Goal: Task Accomplishment & Management: Complete application form

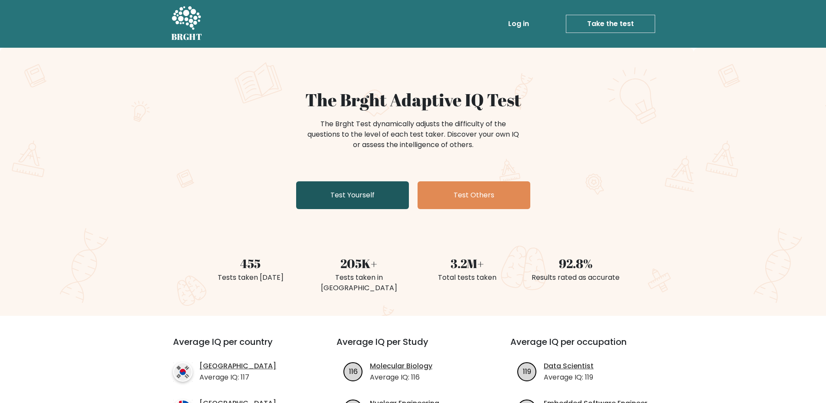
click at [372, 195] on link "Test Yourself" at bounding box center [352, 195] width 113 height 28
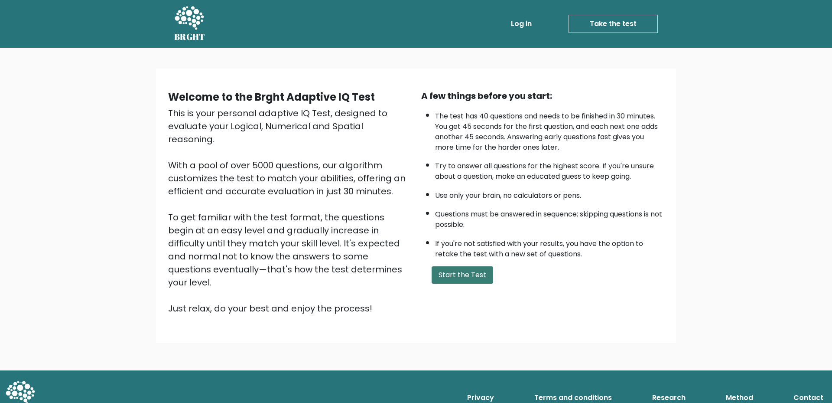
click at [472, 278] on button "Start the Test" at bounding box center [463, 274] width 62 height 17
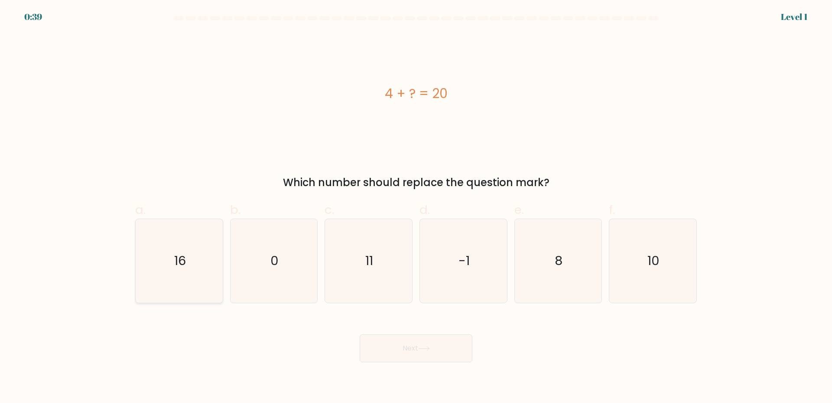
click at [195, 265] on icon "16" at bounding box center [179, 261] width 84 height 84
click at [416, 207] on input "a. 16" at bounding box center [416, 205] width 0 height 6
radio input "true"
click at [419, 350] on button "Next" at bounding box center [416, 348] width 113 height 28
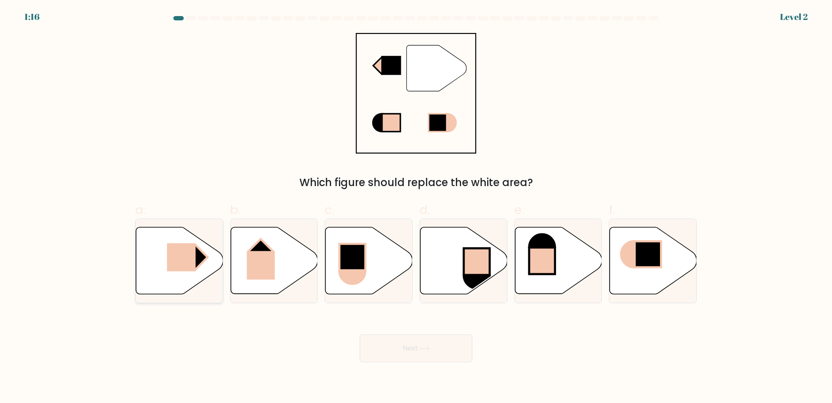
click at [188, 245] on rect at bounding box center [181, 257] width 29 height 28
click at [416, 207] on input "a." at bounding box center [416, 205] width 0 height 6
radio input "true"
click at [428, 347] on icon at bounding box center [424, 348] width 12 height 5
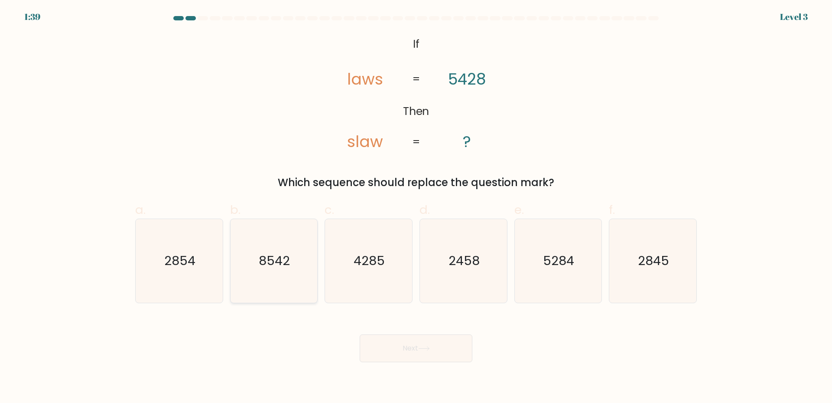
click at [282, 263] on text "8542" at bounding box center [274, 260] width 31 height 17
click at [416, 207] on input "b. 8542" at bounding box center [416, 205] width 0 height 6
radio input "true"
click at [426, 347] on icon at bounding box center [424, 348] width 12 height 5
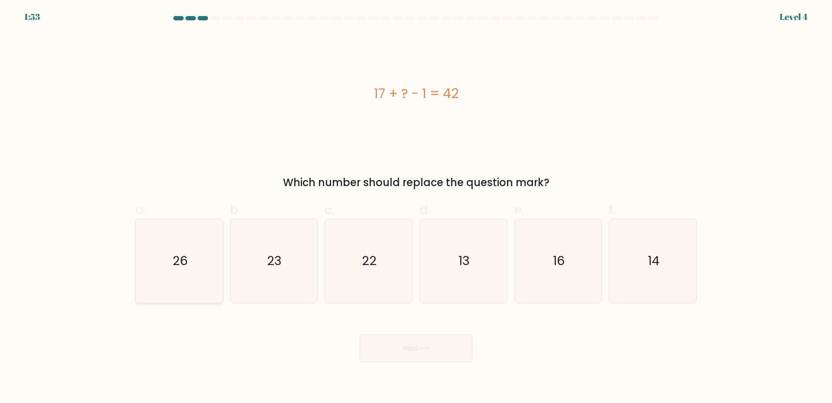
click at [156, 260] on icon "26" at bounding box center [179, 261] width 84 height 84
click at [416, 207] on input "a. 26" at bounding box center [416, 205] width 0 height 6
radio input "true"
click at [431, 345] on button "Next" at bounding box center [416, 348] width 113 height 28
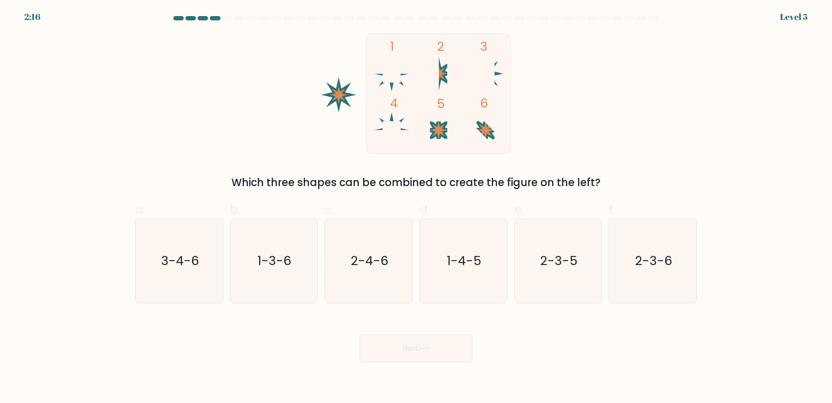
click at [395, 125] on rect at bounding box center [392, 130] width 18 height 18
click at [478, 252] on text "1-4-5" at bounding box center [464, 260] width 35 height 17
click at [416, 207] on input "d. 1-4-5" at bounding box center [416, 205] width 0 height 6
radio input "true"
click at [435, 340] on button "Next" at bounding box center [416, 348] width 113 height 28
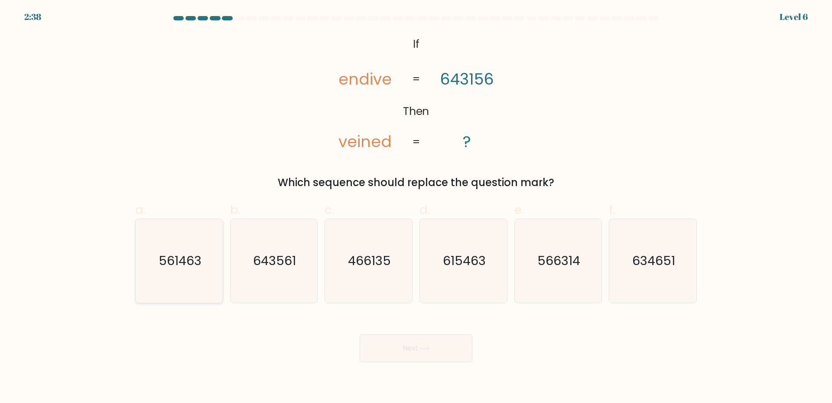
click at [179, 268] on text "561463" at bounding box center [180, 260] width 43 height 17
click at [416, 207] on input "a. 561463" at bounding box center [416, 205] width 0 height 6
radio input "true"
click at [411, 354] on button "Next" at bounding box center [416, 348] width 113 height 28
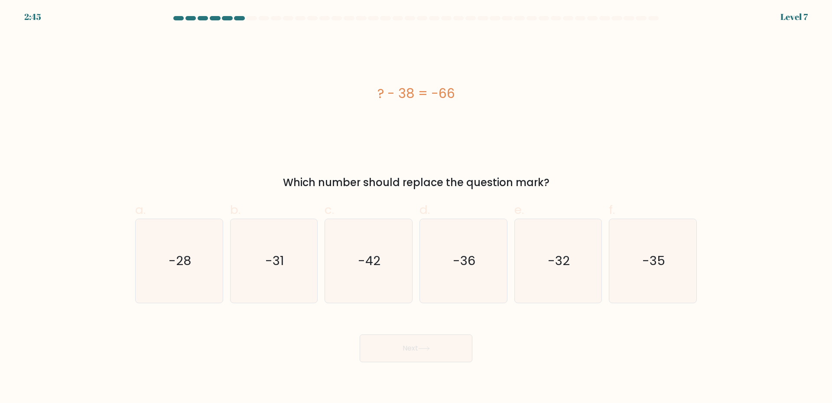
click at [541, 351] on div "Next" at bounding box center [416, 337] width 572 height 49
click at [160, 254] on icon "-28" at bounding box center [179, 261] width 84 height 84
click at [416, 207] on input "a. -28" at bounding box center [416, 205] width 0 height 6
radio input "true"
click at [435, 346] on button "Next" at bounding box center [416, 348] width 113 height 28
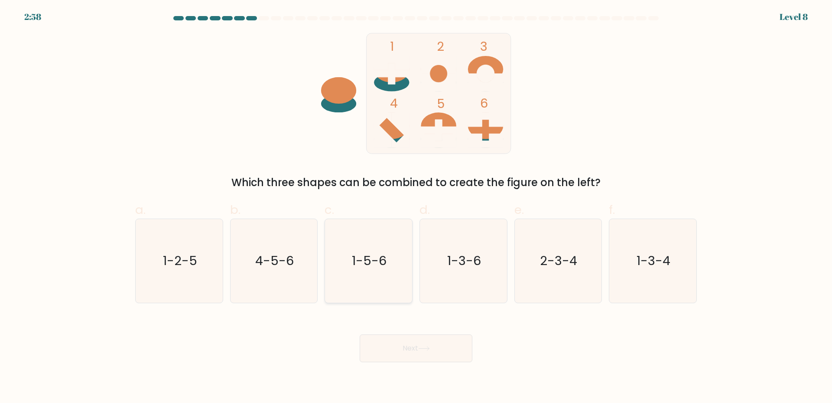
click at [380, 266] on text "1-5-6" at bounding box center [369, 260] width 35 height 17
click at [416, 207] on input "c. 1-5-6" at bounding box center [416, 205] width 0 height 6
radio input "true"
click at [409, 345] on button "Next" at bounding box center [416, 348] width 113 height 28
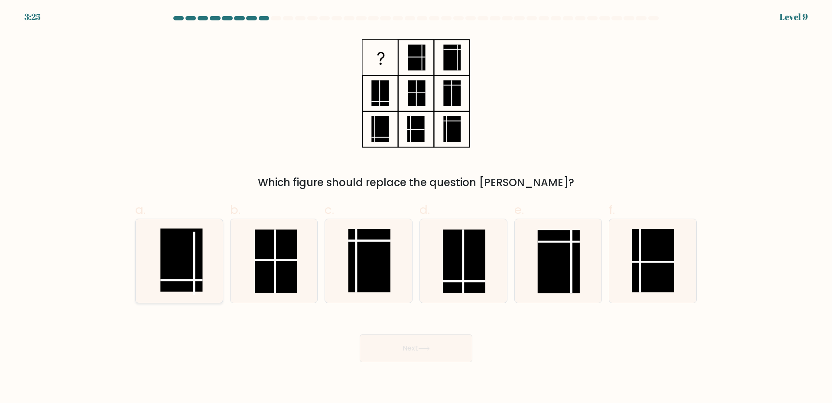
click at [176, 273] on rect at bounding box center [181, 259] width 42 height 63
click at [416, 207] on input "a." at bounding box center [416, 205] width 0 height 6
radio input "true"
click at [406, 345] on button "Next" at bounding box center [416, 348] width 113 height 28
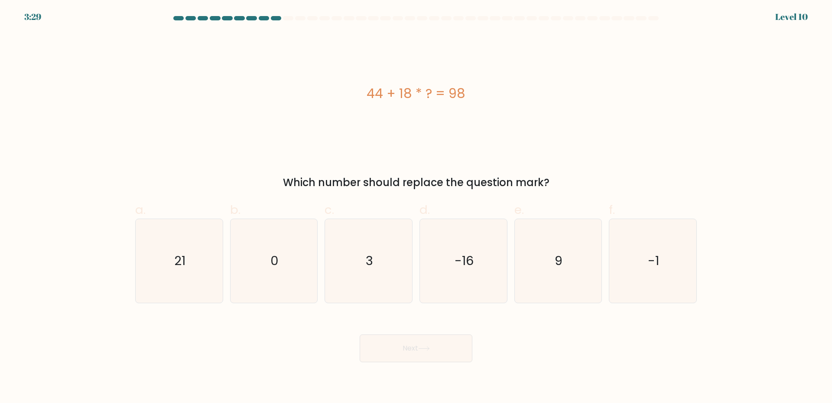
click at [183, 317] on div "Next" at bounding box center [416, 337] width 572 height 49
click at [368, 258] on text "3" at bounding box center [369, 260] width 7 height 17
click at [416, 207] on input "c. 3" at bounding box center [416, 205] width 0 height 6
radio input "true"
click at [423, 340] on button "Next" at bounding box center [416, 348] width 113 height 28
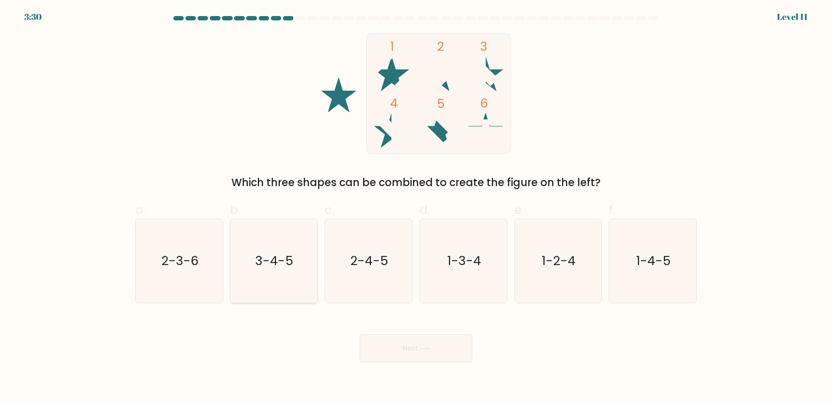
click at [275, 266] on text "3-4-5" at bounding box center [275, 260] width 38 height 17
click at [416, 207] on input "b. 3-4-5" at bounding box center [416, 205] width 0 height 6
radio input "true"
click at [432, 345] on button "Next" at bounding box center [416, 348] width 113 height 28
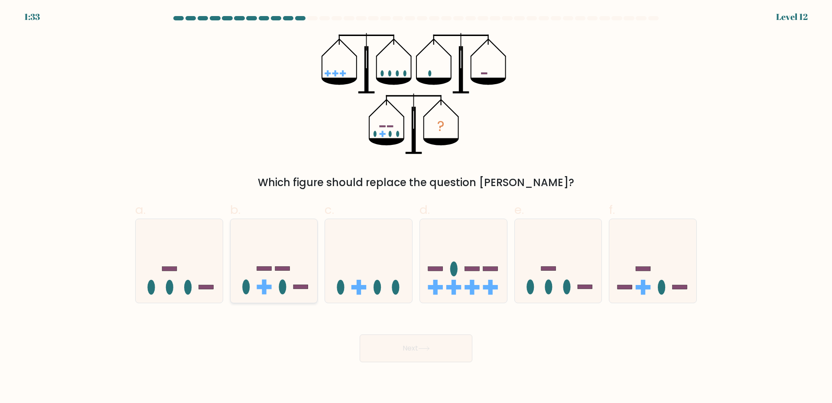
click at [283, 283] on ellipse at bounding box center [282, 287] width 7 height 15
click at [416, 207] on input "b." at bounding box center [416, 205] width 0 height 6
radio input "true"
click at [411, 346] on button "Next" at bounding box center [416, 348] width 113 height 28
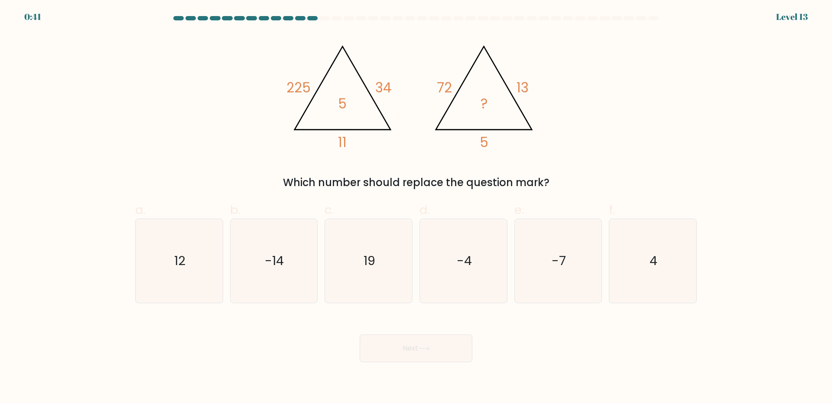
drag, startPoint x: 587, startPoint y: 374, endPoint x: 595, endPoint y: 352, distance: 23.0
click at [588, 370] on body "0:41 Level 13" at bounding box center [416, 201] width 832 height 403
click at [657, 272] on icon "4" at bounding box center [653, 261] width 84 height 84
click at [416, 207] on input "f. 4" at bounding box center [416, 205] width 0 height 6
radio input "true"
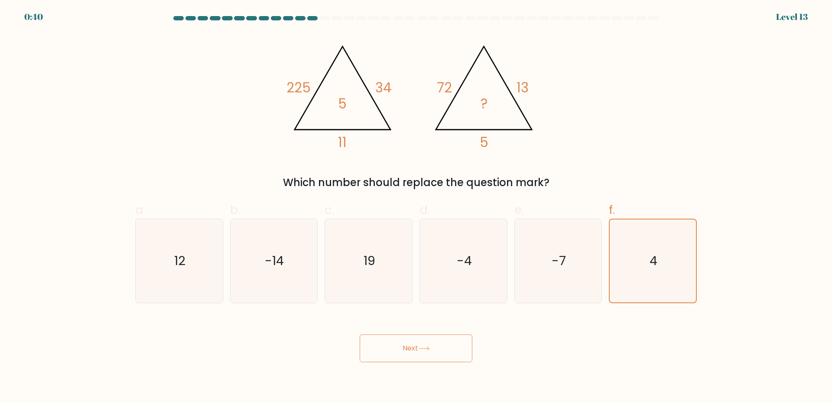
click at [447, 351] on button "Next" at bounding box center [416, 348] width 113 height 28
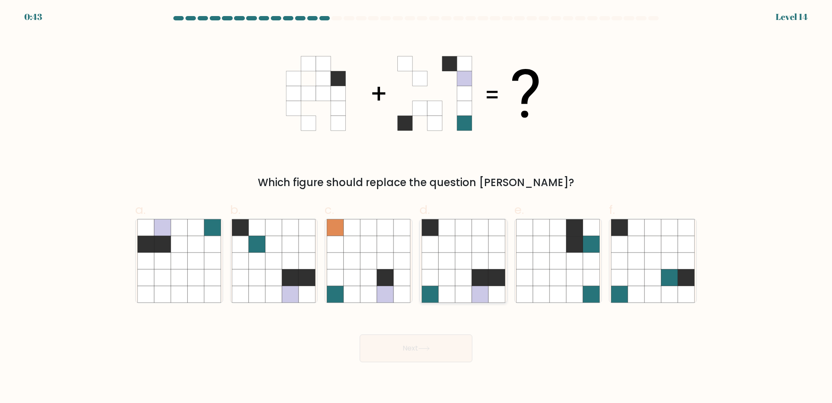
click at [481, 260] on icon at bounding box center [480, 260] width 16 height 16
click at [416, 207] on input "d." at bounding box center [416, 205] width 0 height 6
radio input "true"
click at [436, 355] on button "Next" at bounding box center [416, 348] width 113 height 28
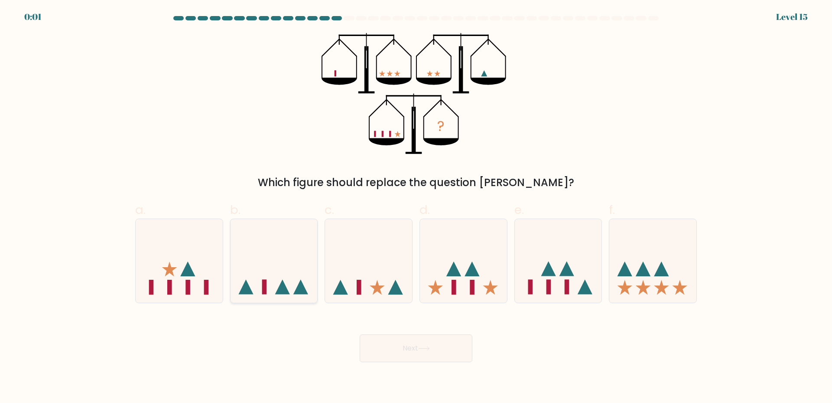
click at [255, 255] on icon at bounding box center [274, 260] width 87 height 72
click at [416, 207] on input "b." at bounding box center [416, 205] width 0 height 6
radio input "true"
click at [411, 346] on button "Next" at bounding box center [416, 348] width 113 height 28
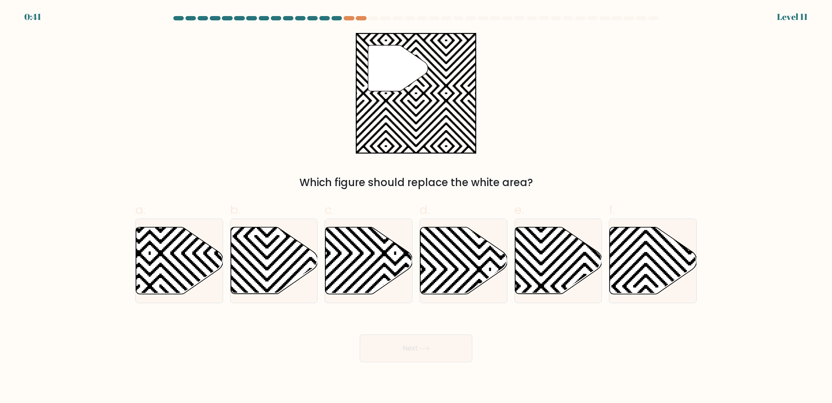
click at [82, 165] on form "a." at bounding box center [416, 189] width 832 height 346
click at [546, 267] on icon at bounding box center [558, 260] width 87 height 67
click at [416, 207] on input "e." at bounding box center [416, 205] width 0 height 6
radio input "true"
click at [406, 350] on button "Next" at bounding box center [416, 348] width 113 height 28
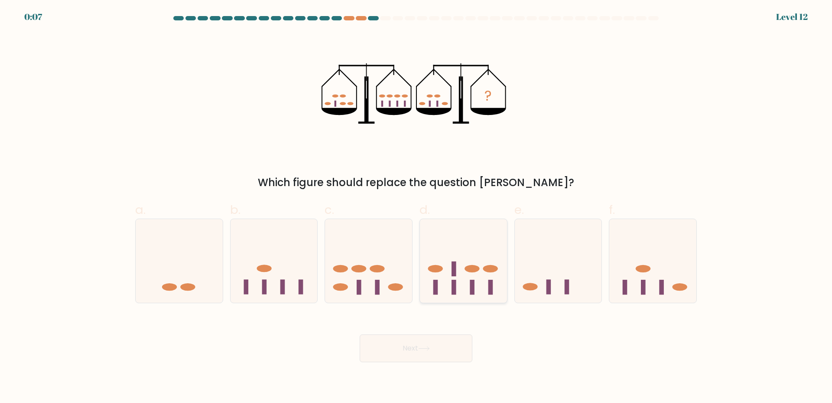
click at [462, 290] on icon at bounding box center [463, 260] width 87 height 72
click at [416, 207] on input "d." at bounding box center [416, 205] width 0 height 6
radio input "true"
click at [445, 349] on button "Next" at bounding box center [416, 348] width 113 height 28
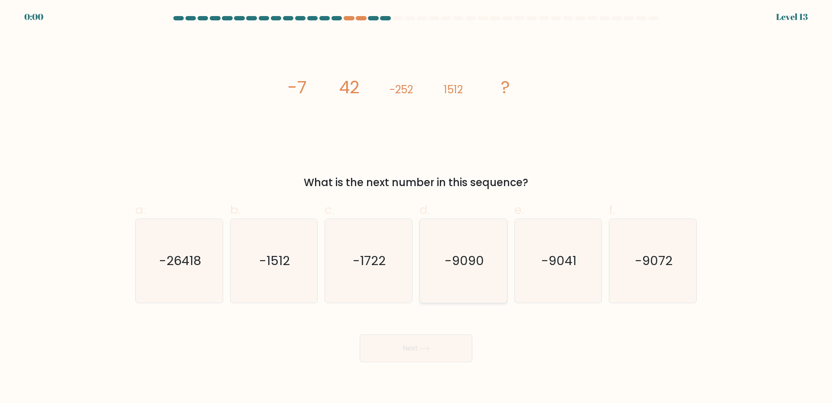
click at [476, 262] on text "-9090" at bounding box center [464, 260] width 39 height 17
click at [416, 207] on input "d. -9090" at bounding box center [416, 205] width 0 height 6
radio input "true"
click at [400, 345] on button "Next" at bounding box center [416, 348] width 113 height 28
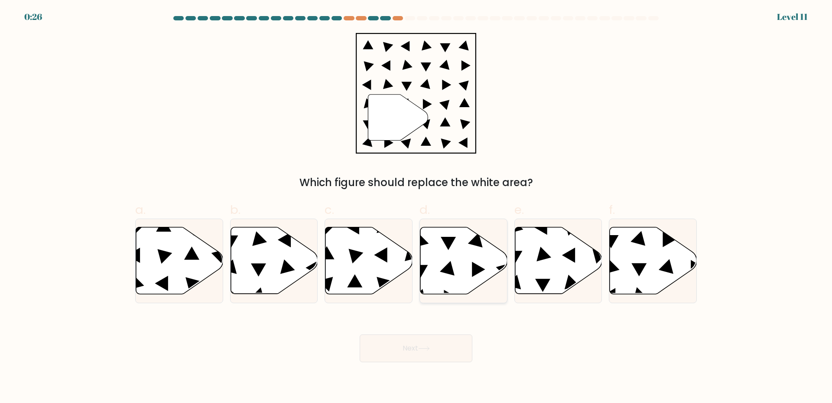
click at [454, 260] on icon at bounding box center [463, 260] width 87 height 67
click at [416, 207] on input "d." at bounding box center [416, 205] width 0 height 6
radio input "true"
click at [410, 358] on button "Next" at bounding box center [416, 348] width 113 height 28
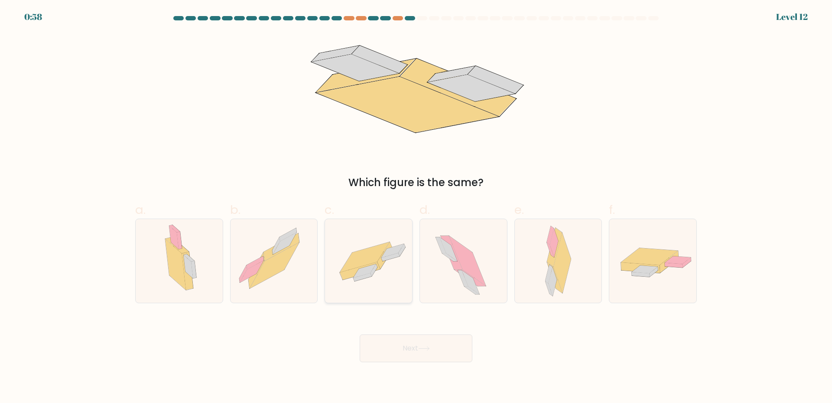
click at [367, 283] on icon at bounding box center [368, 261] width 87 height 60
click at [416, 207] on input "c." at bounding box center [416, 205] width 0 height 6
radio input "true"
click at [421, 353] on button "Next" at bounding box center [416, 348] width 113 height 28
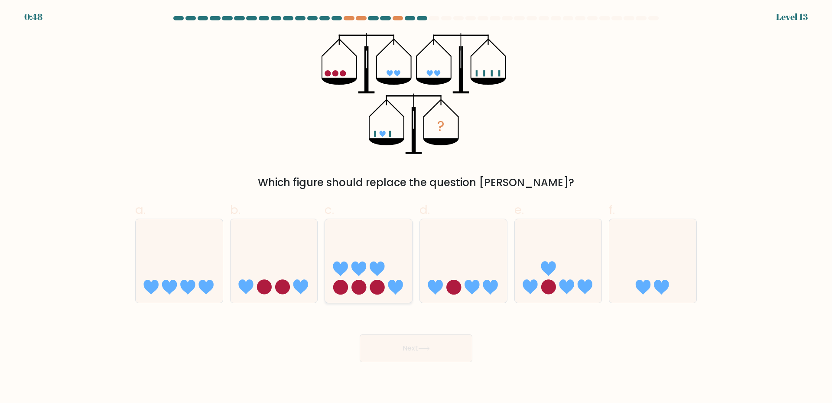
click at [393, 255] on icon at bounding box center [368, 260] width 87 height 72
click at [416, 207] on input "c." at bounding box center [416, 205] width 0 height 6
radio input "true"
click at [423, 354] on button "Next" at bounding box center [416, 348] width 113 height 28
click at [428, 351] on icon at bounding box center [424, 348] width 12 height 5
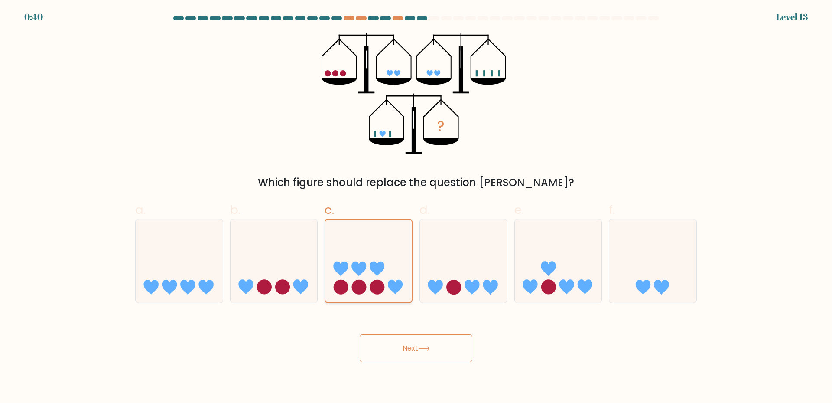
click at [378, 240] on icon at bounding box center [368, 261] width 86 height 72
click at [416, 207] on input "c." at bounding box center [416, 205] width 0 height 6
click at [470, 241] on icon at bounding box center [463, 260] width 87 height 72
click at [416, 207] on input "d." at bounding box center [416, 205] width 0 height 6
radio input "true"
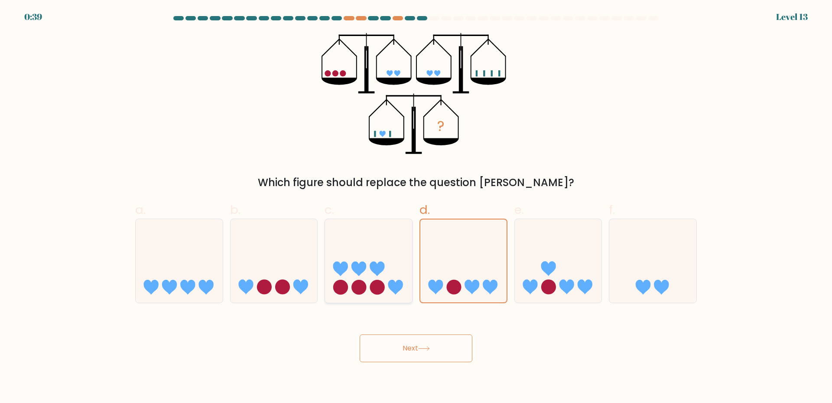
click at [364, 245] on icon at bounding box center [368, 260] width 87 height 72
click at [416, 207] on input "c." at bounding box center [416, 205] width 0 height 6
radio input "true"
click at [420, 351] on button "Next" at bounding box center [416, 348] width 113 height 28
click at [424, 351] on button "Next" at bounding box center [416, 348] width 113 height 28
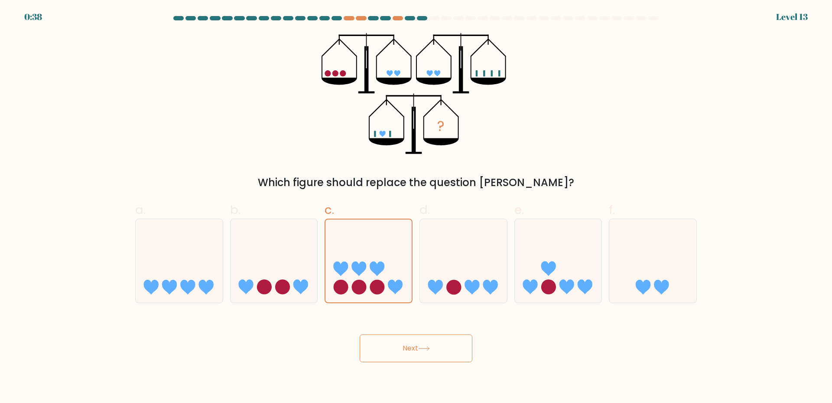
click at [425, 348] on icon at bounding box center [424, 348] width 10 height 4
click at [390, 348] on button "Next" at bounding box center [416, 348] width 113 height 28
click at [423, 344] on button "Next" at bounding box center [416, 348] width 113 height 28
click at [425, 348] on icon at bounding box center [424, 348] width 12 height 5
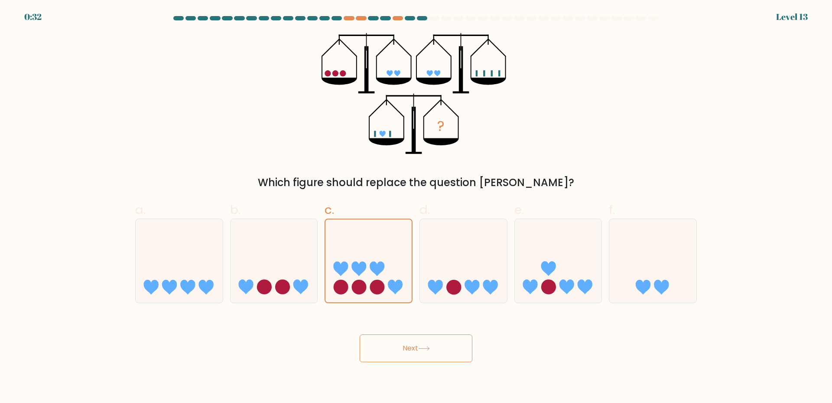
drag, startPoint x: 550, startPoint y: 348, endPoint x: 482, endPoint y: 345, distance: 67.7
click at [547, 348] on div "Next" at bounding box center [416, 337] width 572 height 49
click at [462, 349] on button "Next" at bounding box center [416, 348] width 113 height 28
click at [287, 270] on icon at bounding box center [274, 260] width 87 height 72
click at [416, 207] on input "b." at bounding box center [416, 205] width 0 height 6
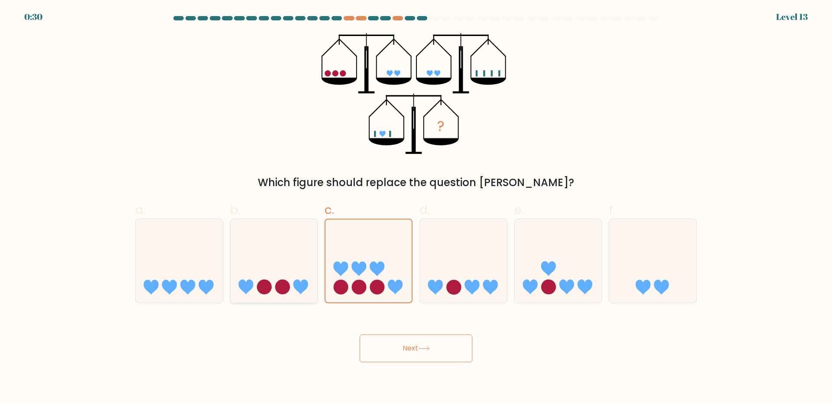
radio input "true"
drag, startPoint x: 361, startPoint y: 263, endPoint x: 422, endPoint y: 260, distance: 61.2
click at [362, 263] on icon at bounding box center [358, 268] width 15 height 15
click at [416, 207] on input "c." at bounding box center [416, 205] width 0 height 6
radio input "true"
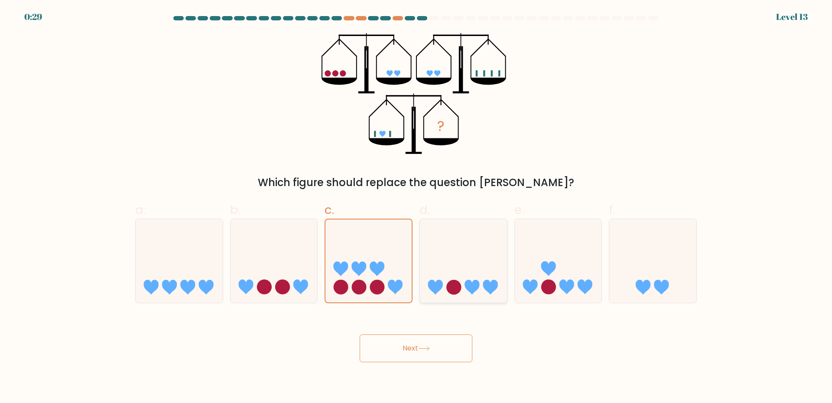
click at [472, 254] on icon at bounding box center [463, 260] width 87 height 72
click at [416, 207] on input "d." at bounding box center [416, 205] width 0 height 6
radio input "true"
drag, startPoint x: 584, startPoint y: 270, endPoint x: 610, endPoint y: 267, distance: 26.2
click at [584, 270] on icon at bounding box center [558, 260] width 87 height 72
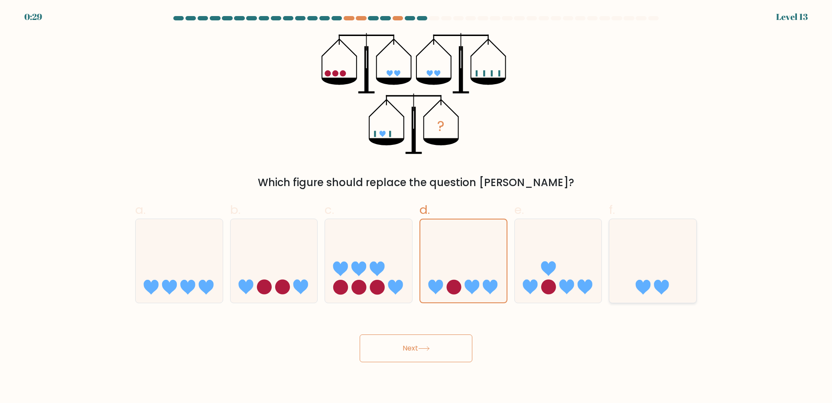
click at [416, 207] on input "e." at bounding box center [416, 205] width 0 height 6
radio input "true"
click at [684, 262] on icon at bounding box center [652, 260] width 87 height 72
click at [416, 207] on input "f." at bounding box center [416, 205] width 0 height 6
radio input "true"
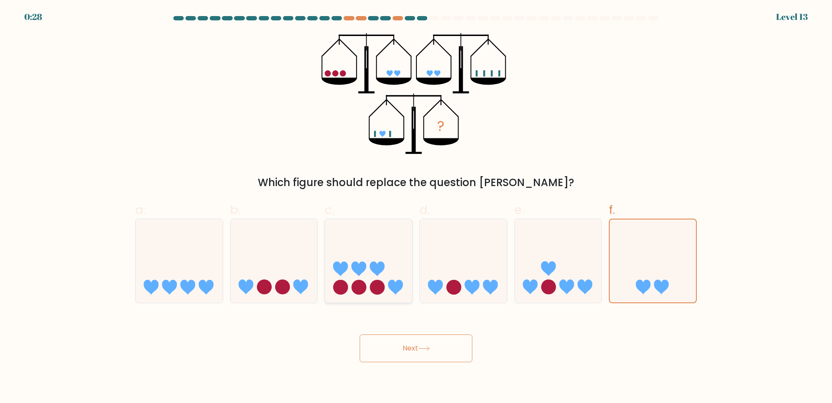
click at [366, 270] on icon at bounding box center [368, 260] width 87 height 72
click at [416, 207] on input "c." at bounding box center [416, 205] width 0 height 6
radio input "true"
click at [419, 131] on icon "?" at bounding box center [416, 93] width 189 height 121
click at [414, 349] on button "Next" at bounding box center [416, 348] width 113 height 28
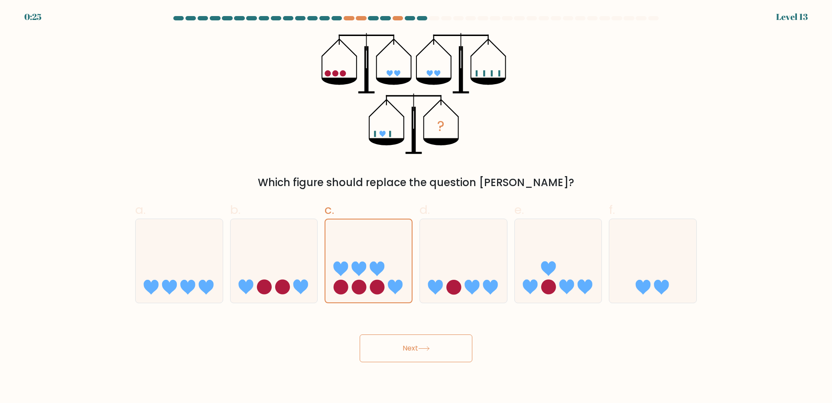
click at [435, 328] on div "Next" at bounding box center [416, 337] width 572 height 49
click at [435, 17] on div at bounding box center [434, 18] width 10 height 4
click at [445, 20] on div at bounding box center [416, 20] width 572 height 8
click at [424, 343] on button "Next" at bounding box center [416, 348] width 113 height 28
click at [400, 353] on button "Next" at bounding box center [416, 348] width 113 height 28
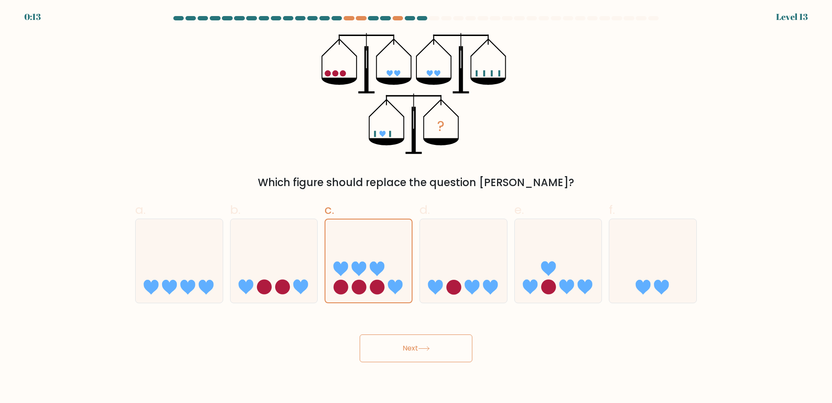
click at [368, 349] on button "Next" at bounding box center [416, 348] width 113 height 28
click at [417, 351] on button "Next" at bounding box center [416, 348] width 113 height 28
click at [360, 334] on button "Next" at bounding box center [416, 348] width 113 height 28
click at [433, 345] on button "Next" at bounding box center [416, 348] width 113 height 28
click at [381, 270] on icon at bounding box center [377, 268] width 15 height 15
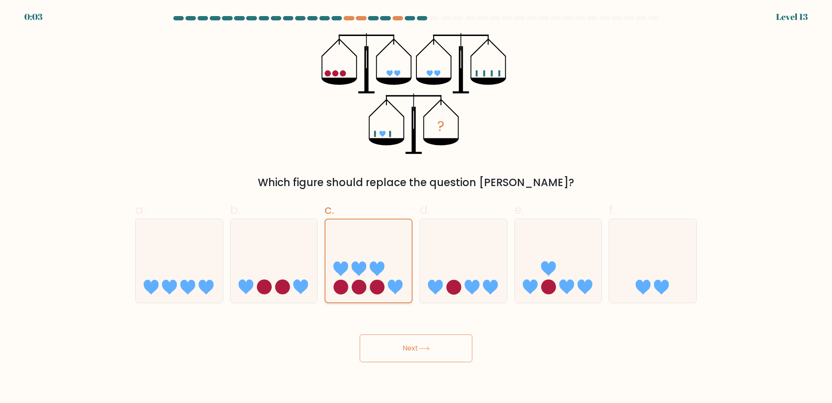
click at [416, 207] on input "c." at bounding box center [416, 205] width 0 height 6
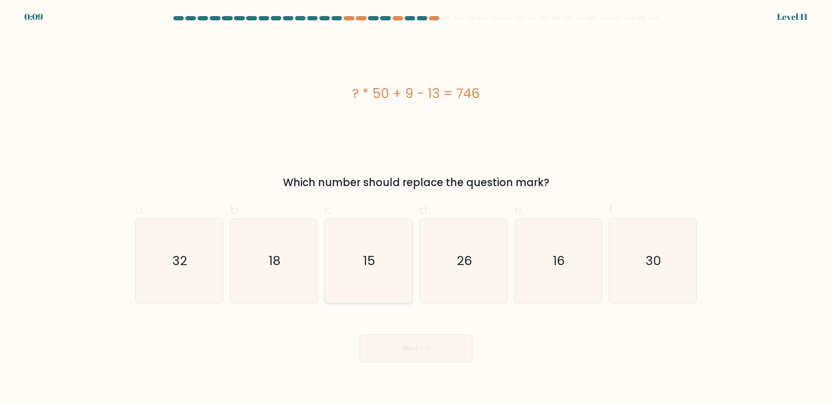
click at [384, 267] on icon "15" at bounding box center [369, 261] width 84 height 84
click at [416, 207] on input "c. 15" at bounding box center [416, 205] width 0 height 6
radio input "true"
click at [422, 351] on button "Next" at bounding box center [416, 348] width 113 height 28
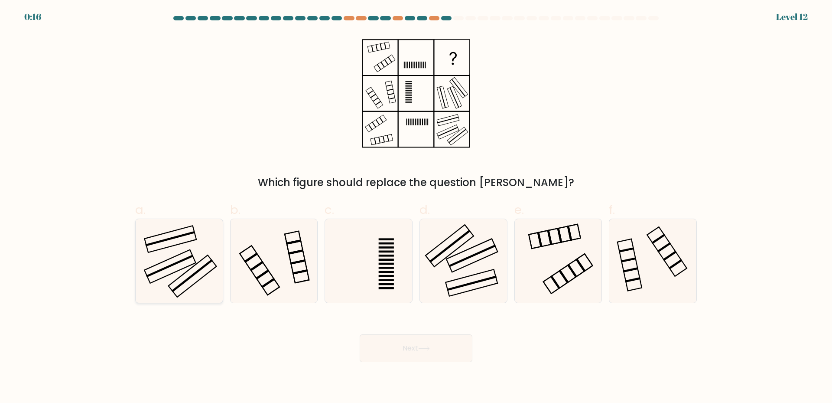
click at [206, 257] on icon at bounding box center [179, 261] width 84 height 84
click at [416, 207] on input "a." at bounding box center [416, 205] width 0 height 6
radio input "true"
click at [449, 348] on button "Next" at bounding box center [416, 348] width 113 height 28
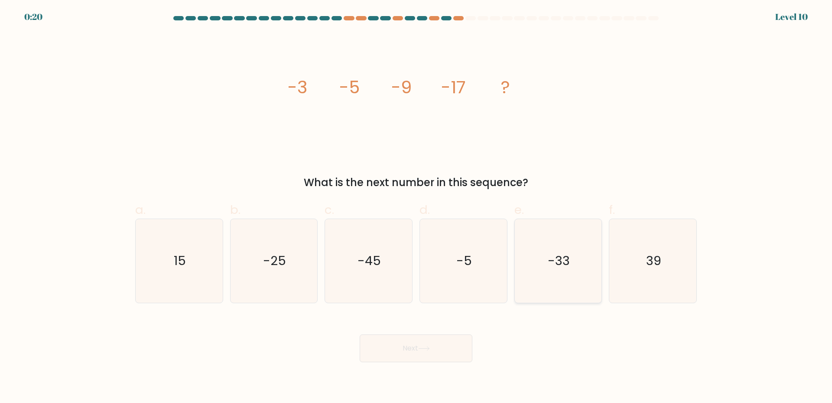
click at [579, 271] on icon "-33" at bounding box center [558, 261] width 84 height 84
click at [416, 207] on input "e. -33" at bounding box center [416, 205] width 0 height 6
radio input "true"
click at [414, 347] on button "Next" at bounding box center [416, 348] width 113 height 28
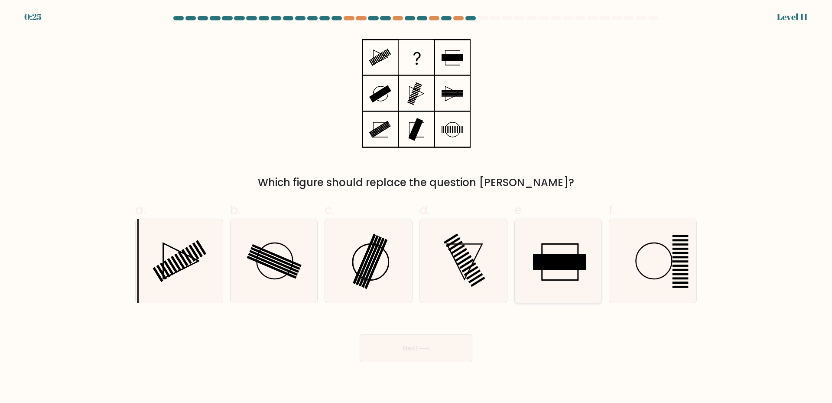
click at [566, 265] on rect at bounding box center [559, 262] width 53 height 16
click at [416, 207] on input "e." at bounding box center [416, 205] width 0 height 6
radio input "true"
click at [452, 345] on button "Next" at bounding box center [416, 348] width 113 height 28
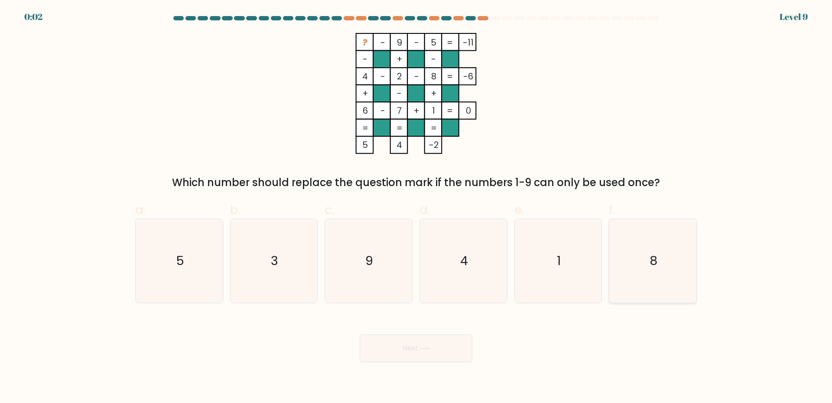
click at [633, 282] on icon "8" at bounding box center [653, 261] width 84 height 84
click at [416, 207] on input "f. 8" at bounding box center [416, 205] width 0 height 6
radio input "true"
click at [208, 272] on icon "5" at bounding box center [179, 261] width 84 height 84
click at [416, 207] on input "a. 5" at bounding box center [416, 205] width 0 height 6
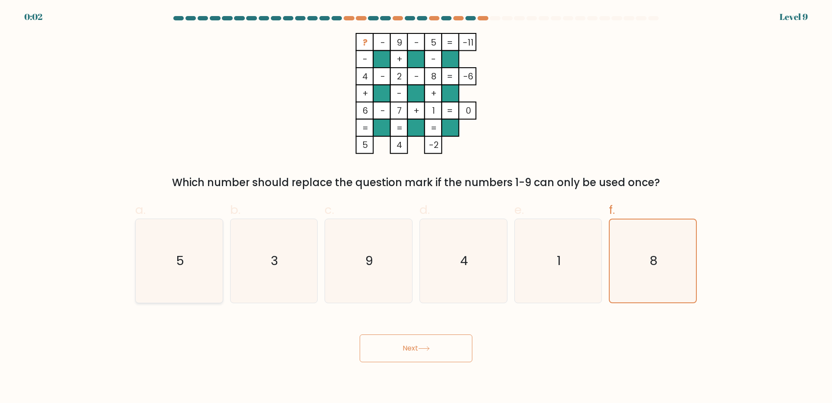
radio input "true"
click at [418, 356] on button "Next" at bounding box center [416, 348] width 113 height 28
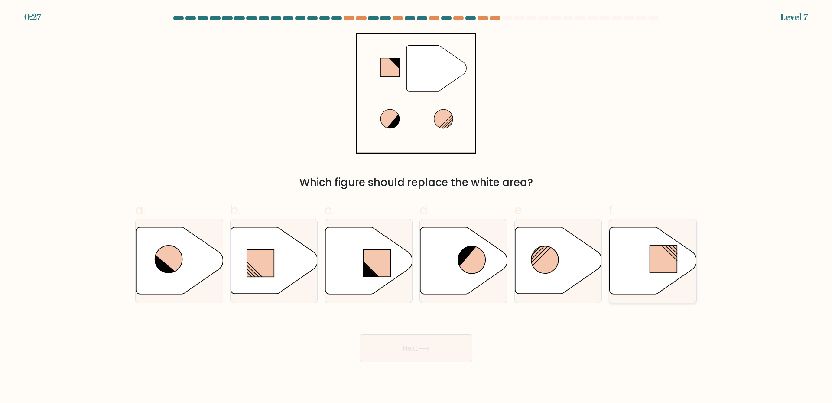
click at [657, 259] on rect at bounding box center [663, 258] width 27 height 27
click at [416, 207] on input "f." at bounding box center [416, 205] width 0 height 6
radio input "true"
click at [441, 351] on button "Next" at bounding box center [416, 348] width 113 height 28
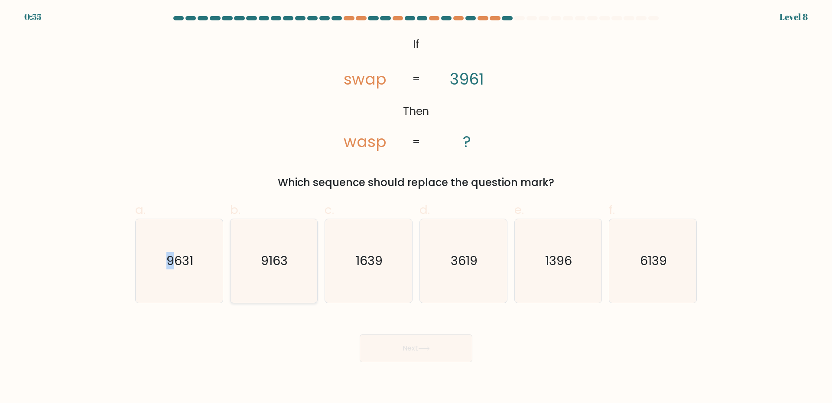
drag, startPoint x: 171, startPoint y: 269, endPoint x: 256, endPoint y: 291, distance: 87.3
click at [172, 269] on icon "9631" at bounding box center [179, 261] width 84 height 84
click at [428, 356] on button "Next" at bounding box center [416, 348] width 113 height 28
click at [246, 258] on icon "9163" at bounding box center [274, 261] width 84 height 84
click at [416, 207] on input "b. 9163" at bounding box center [416, 205] width 0 height 6
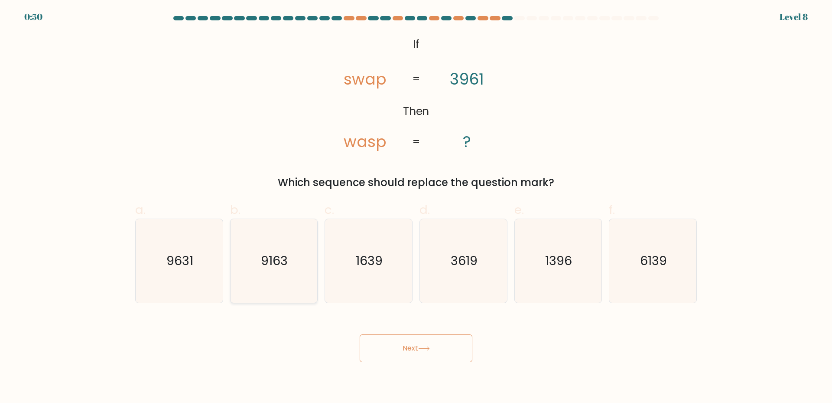
radio input "true"
click at [176, 261] on text "9631" at bounding box center [179, 260] width 27 height 17
click at [416, 207] on input "a. 9631" at bounding box center [416, 205] width 0 height 6
radio input "true"
click at [423, 347] on icon at bounding box center [424, 348] width 12 height 5
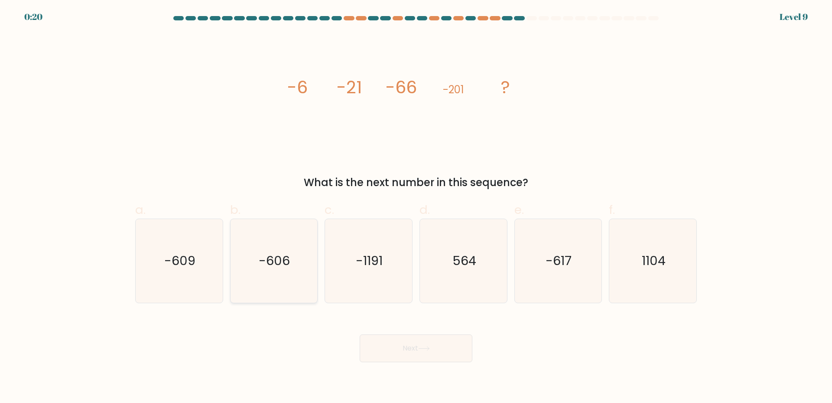
click at [242, 257] on icon "-606" at bounding box center [274, 261] width 84 height 84
click at [416, 207] on input "b. -606" at bounding box center [416, 205] width 0 height 6
radio input "true"
click at [452, 351] on button "Next" at bounding box center [416, 348] width 113 height 28
click at [417, 347] on button "Next" at bounding box center [416, 348] width 113 height 28
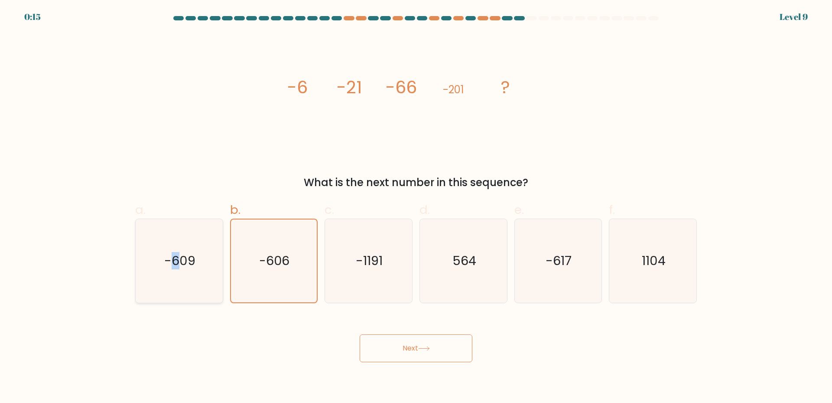
click at [172, 285] on icon "-609" at bounding box center [179, 261] width 84 height 84
click at [253, 271] on icon "-606" at bounding box center [273, 260] width 83 height 83
click at [416, 207] on input "b. -606" at bounding box center [416, 205] width 0 height 6
click at [300, 263] on icon "-606" at bounding box center [273, 260] width 83 height 83
click at [416, 207] on input "b. -606" at bounding box center [416, 205] width 0 height 6
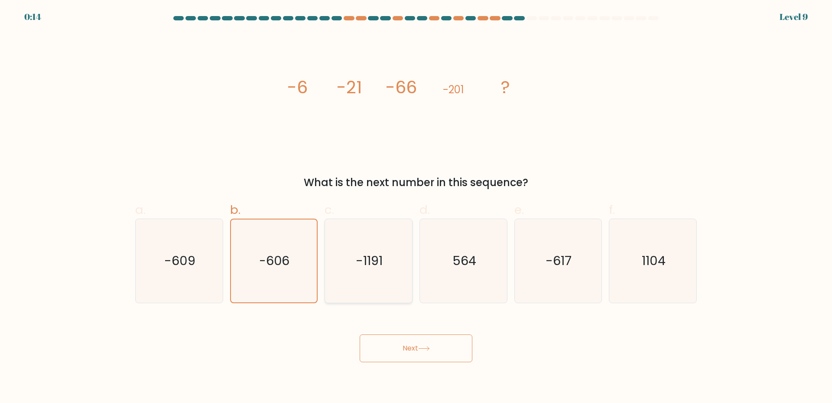
click at [375, 269] on text "-1191" at bounding box center [369, 260] width 27 height 17
click at [416, 207] on input "c. -1191" at bounding box center [416, 205] width 0 height 6
radio input "true"
click at [295, 260] on icon "-606" at bounding box center [274, 261] width 84 height 84
click at [416, 207] on input "b. -606" at bounding box center [416, 205] width 0 height 6
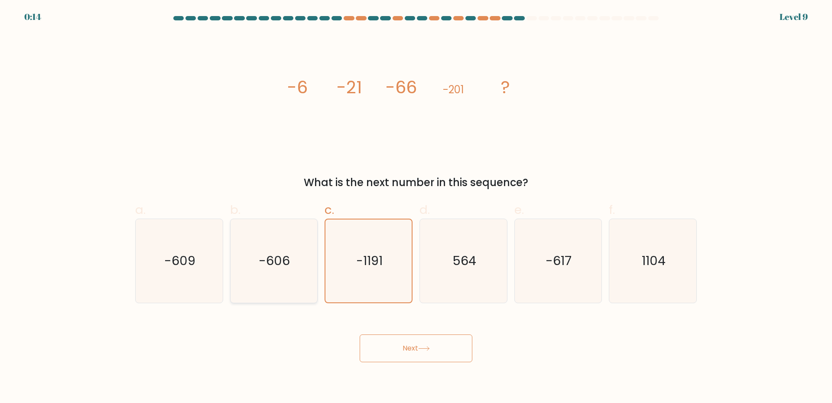
radio input "true"
click at [415, 348] on button "Next" at bounding box center [416, 348] width 113 height 28
click at [415, 347] on button "Next" at bounding box center [416, 348] width 113 height 28
click at [402, 348] on button "Next" at bounding box center [416, 348] width 113 height 28
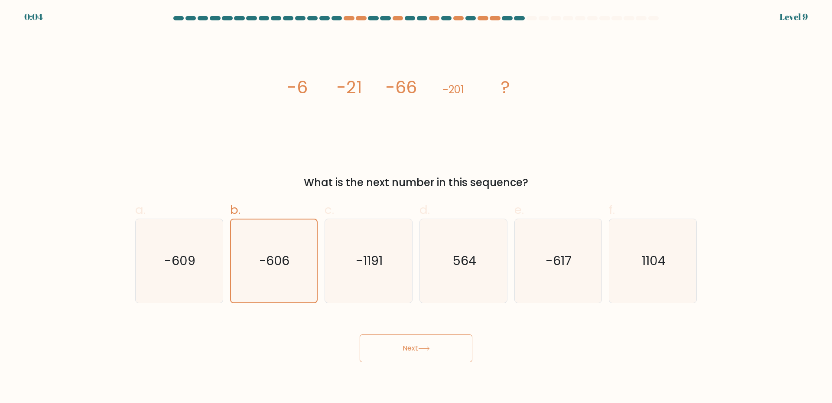
click at [417, 345] on button "Next" at bounding box center [416, 348] width 113 height 28
click at [472, 349] on button "Next" at bounding box center [416, 348] width 113 height 28
click at [379, 338] on button "Next" at bounding box center [416, 348] width 113 height 28
click at [315, 333] on div "Next" at bounding box center [416, 337] width 572 height 49
click at [395, 324] on div "Next" at bounding box center [416, 337] width 572 height 49
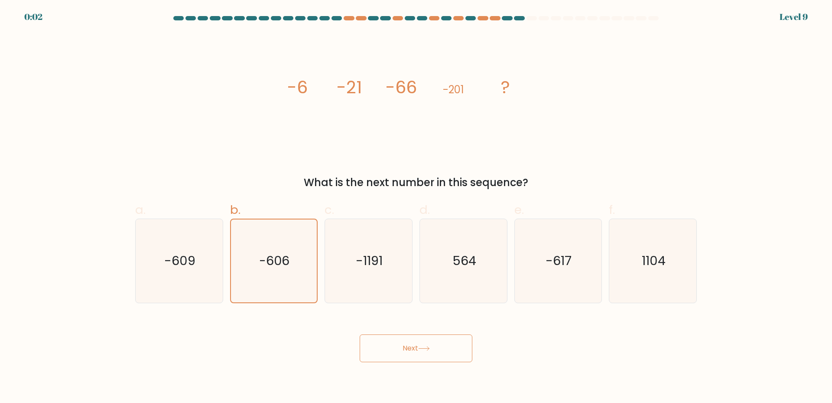
click at [497, 363] on body "0:02 Level 9" at bounding box center [416, 201] width 832 height 403
click at [444, 367] on body "0:02 Level 9" at bounding box center [416, 201] width 832 height 403
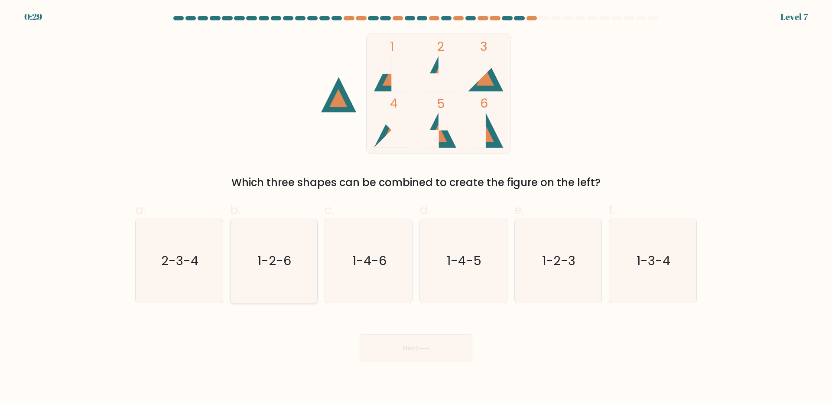
click at [270, 269] on text "1-2-6" at bounding box center [275, 260] width 34 height 17
click at [416, 207] on input "b. 1-2-6" at bounding box center [416, 205] width 0 height 6
radio input "true"
click at [406, 351] on button "Next" at bounding box center [416, 348] width 113 height 28
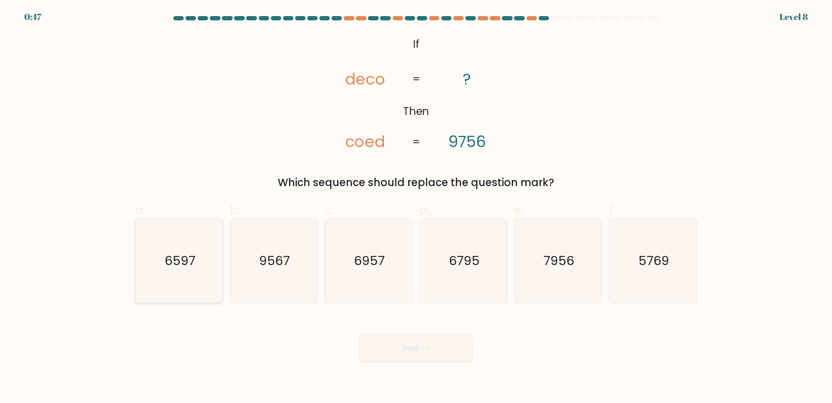
click at [194, 262] on text "6597" at bounding box center [180, 260] width 31 height 17
click at [416, 207] on input "a. 6597" at bounding box center [416, 205] width 0 height 6
radio input "true"
click at [436, 348] on button "Next" at bounding box center [416, 348] width 113 height 28
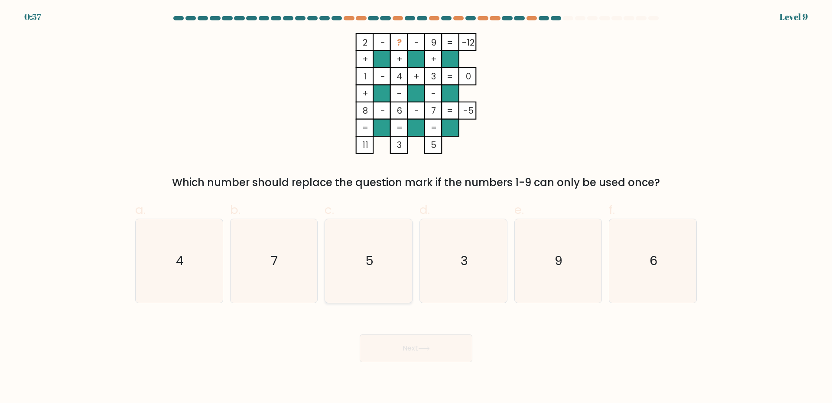
click at [362, 255] on icon "5" at bounding box center [369, 261] width 84 height 84
click at [416, 207] on input "c. 5" at bounding box center [416, 205] width 0 height 6
radio input "true"
click at [435, 345] on button "Next" at bounding box center [416, 348] width 113 height 28
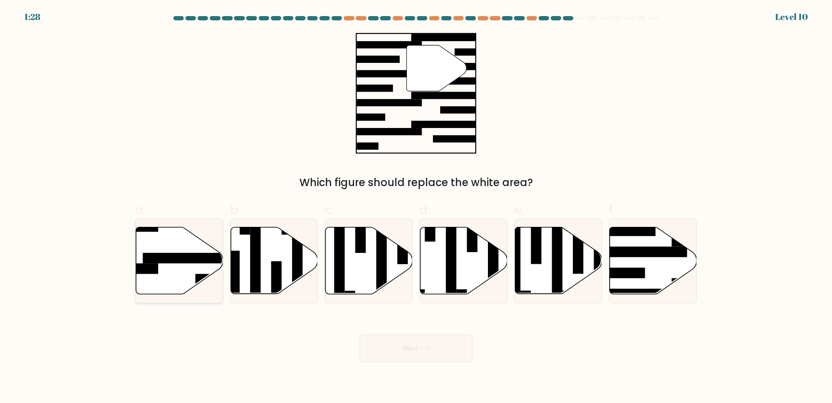
click at [173, 265] on icon at bounding box center [179, 260] width 87 height 67
click at [416, 207] on input "a." at bounding box center [416, 205] width 0 height 6
radio input "true"
click at [400, 346] on button "Next" at bounding box center [416, 348] width 113 height 28
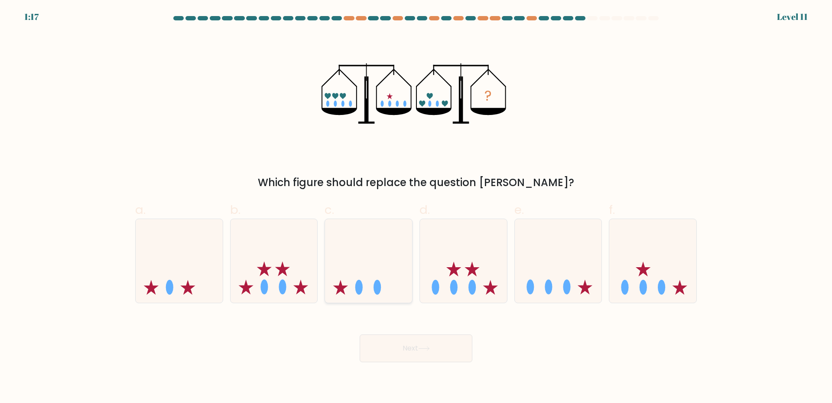
click at [352, 265] on icon at bounding box center [368, 260] width 87 height 72
click at [416, 207] on input "c." at bounding box center [416, 205] width 0 height 6
radio input "true"
click at [420, 348] on button "Next" at bounding box center [416, 348] width 113 height 28
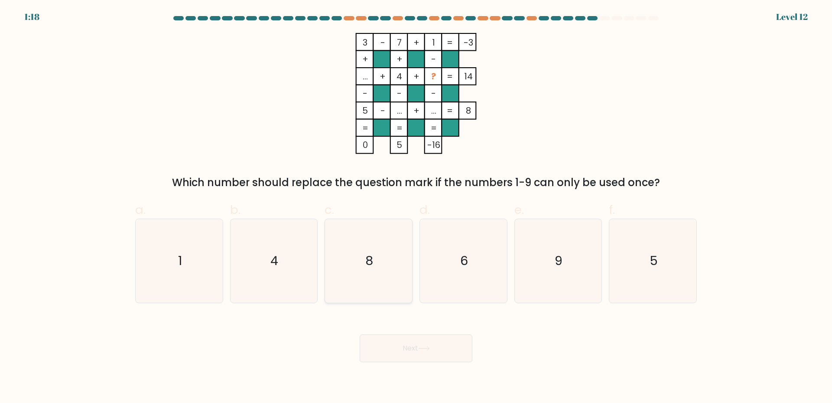
click at [387, 254] on icon "8" at bounding box center [369, 261] width 84 height 84
click at [416, 207] on input "c. 8" at bounding box center [416, 205] width 0 height 6
radio input "true"
click at [419, 345] on button "Next" at bounding box center [416, 348] width 113 height 28
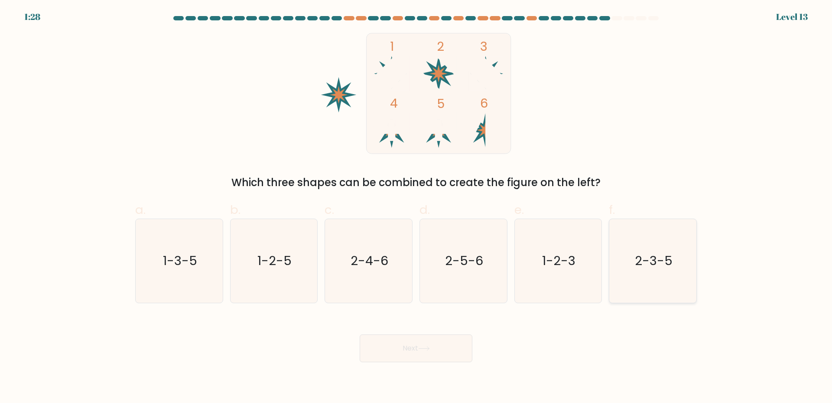
click at [650, 273] on icon "2-3-5" at bounding box center [653, 261] width 84 height 84
click at [416, 207] on input "f. 2-3-5" at bounding box center [416, 205] width 0 height 6
radio input "true"
click at [453, 355] on button "Next" at bounding box center [416, 348] width 113 height 28
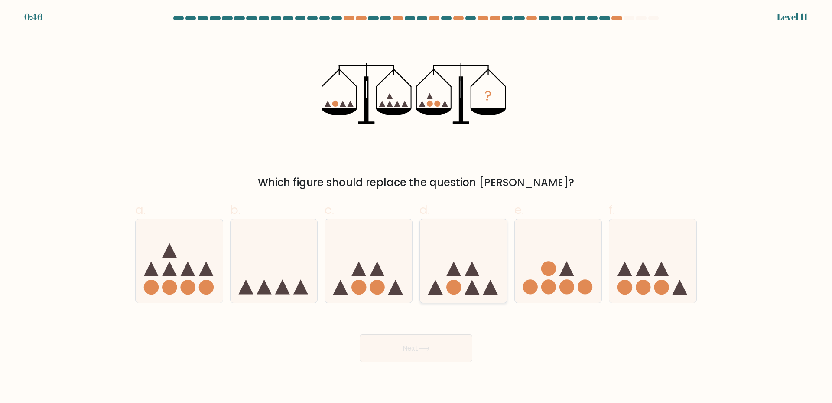
click at [470, 272] on icon at bounding box center [472, 268] width 15 height 15
click at [416, 207] on input "d." at bounding box center [416, 205] width 0 height 6
radio input "true"
click at [277, 259] on icon at bounding box center [274, 260] width 87 height 72
click at [416, 207] on input "b." at bounding box center [416, 205] width 0 height 6
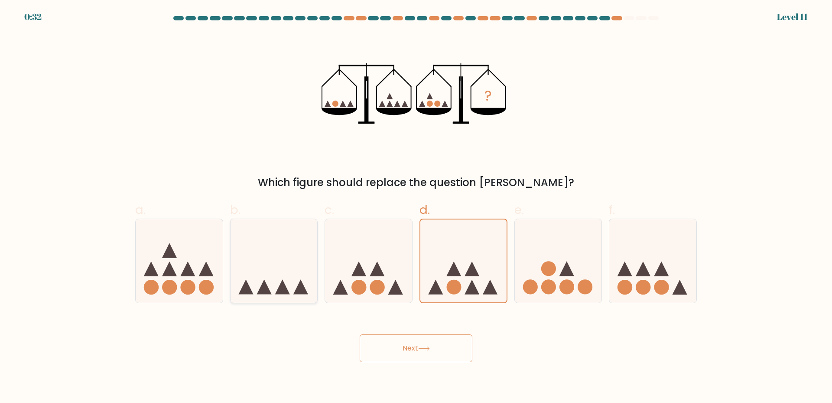
radio input "true"
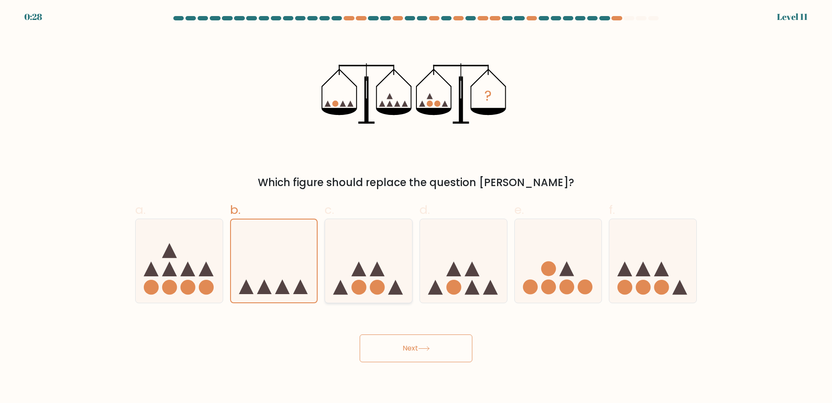
click at [384, 257] on icon at bounding box center [368, 260] width 87 height 72
click at [416, 207] on input "c." at bounding box center [416, 205] width 0 height 6
radio input "true"
click at [456, 253] on icon at bounding box center [463, 260] width 87 height 72
click at [416, 207] on input "d." at bounding box center [416, 205] width 0 height 6
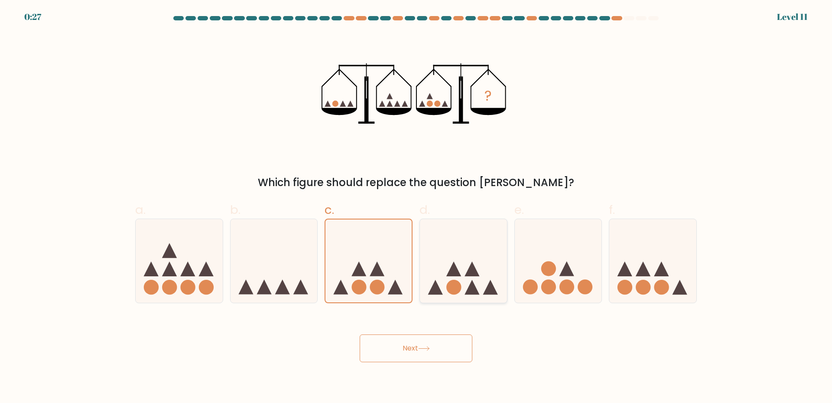
radio input "true"
click at [450, 345] on button "Next" at bounding box center [416, 348] width 113 height 28
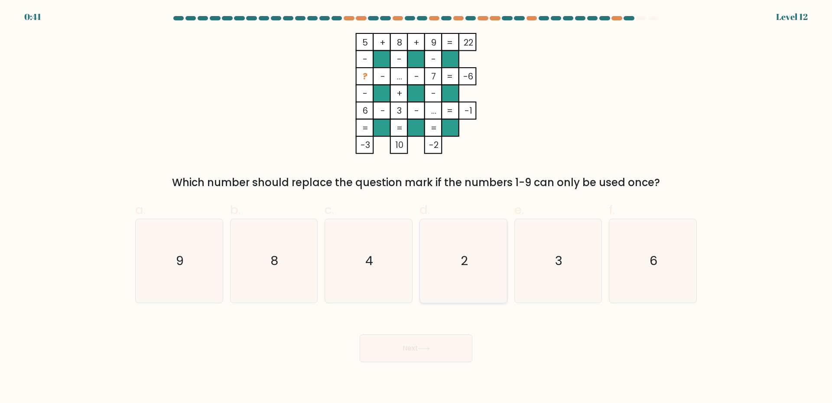
click at [450, 266] on icon "2" at bounding box center [464, 261] width 84 height 84
click at [416, 207] on input "d. 2" at bounding box center [416, 205] width 0 height 6
radio input "true"
click at [447, 354] on button "Next" at bounding box center [416, 348] width 113 height 28
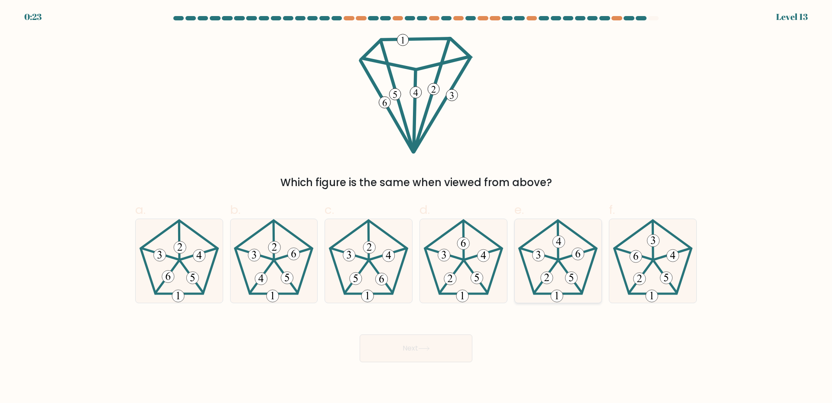
click at [542, 262] on icon at bounding box center [558, 261] width 84 height 84
click at [416, 207] on input "e." at bounding box center [416, 205] width 0 height 6
radio input "true"
click at [446, 351] on button "Next" at bounding box center [416, 348] width 113 height 28
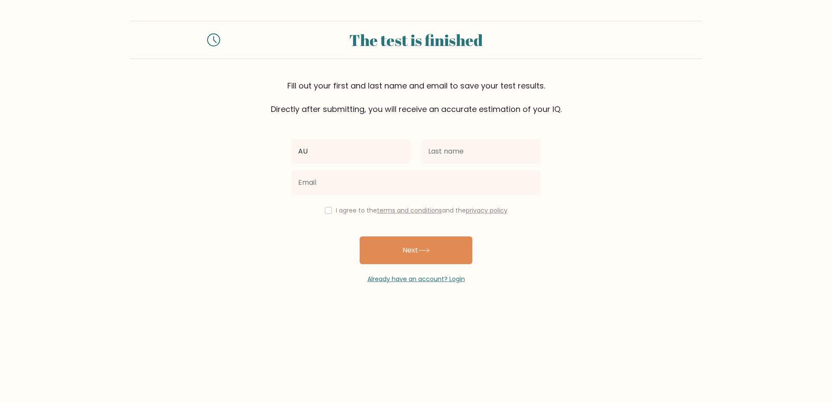
type input "[PERSON_NAME]"
drag, startPoint x: 435, startPoint y: 153, endPoint x: 450, endPoint y: 154, distance: 15.2
click at [442, 153] on input "text" at bounding box center [481, 151] width 120 height 24
type input "Requerme"
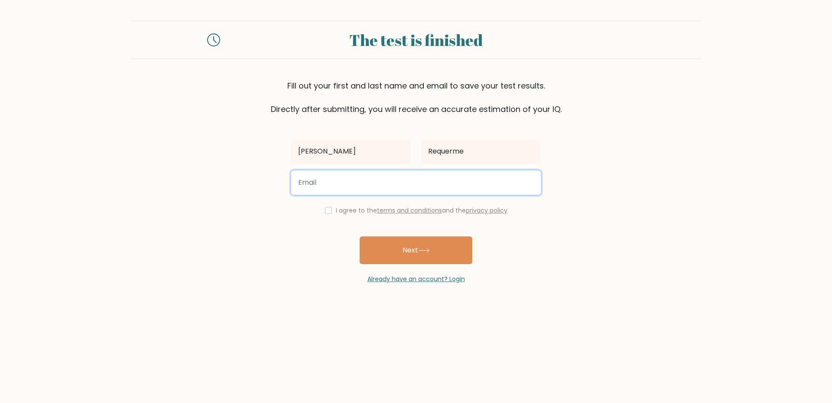
click at [387, 182] on input "email" at bounding box center [416, 182] width 250 height 24
type input "[EMAIL_ADDRESS][DOMAIN_NAME]"
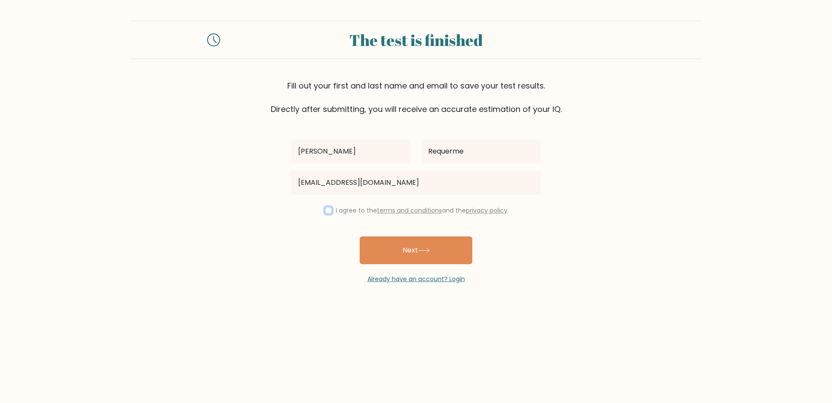
click at [328, 211] on input "checkbox" at bounding box center [328, 210] width 7 height 7
checkbox input "true"
click at [385, 243] on button "Next" at bounding box center [416, 250] width 113 height 28
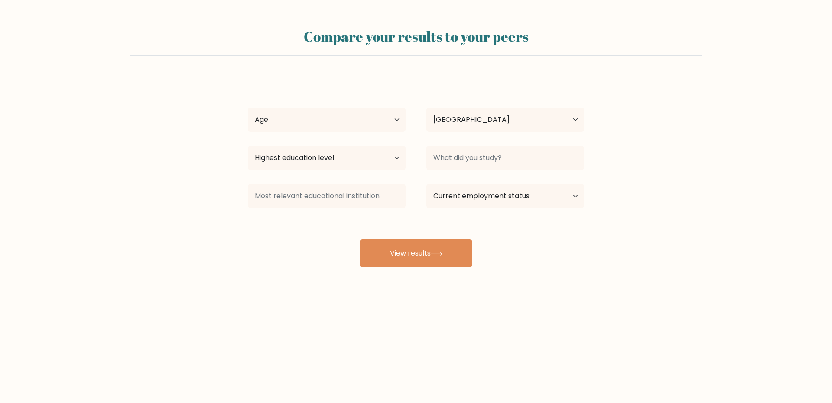
select select "PH"
click at [400, 119] on select "Age Under [DEMOGRAPHIC_DATA] [DEMOGRAPHIC_DATA] [DEMOGRAPHIC_DATA] [DEMOGRAPHIC…" at bounding box center [327, 119] width 158 height 24
select select "35_44"
click at [248, 107] on select "Age Under [DEMOGRAPHIC_DATA] [DEMOGRAPHIC_DATA] [DEMOGRAPHIC_DATA] [DEMOGRAPHIC…" at bounding box center [327, 119] width 158 height 24
click at [353, 157] on select "Highest education level No schooling Primary Lower Secondary Upper Secondary Oc…" at bounding box center [327, 158] width 158 height 24
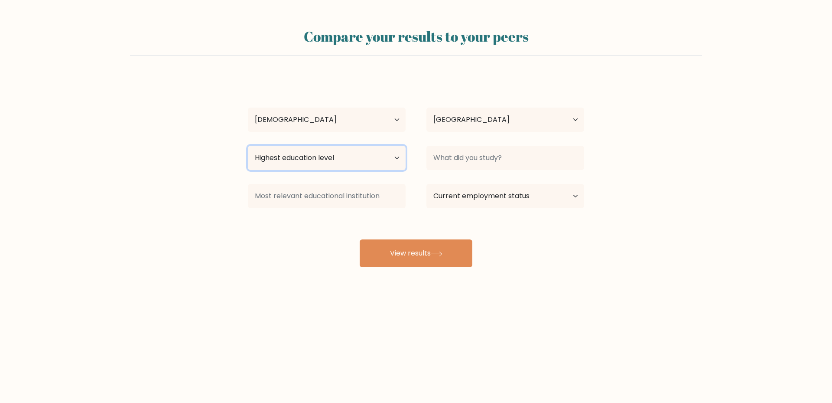
select select "bachelors_degree"
click at [248, 146] on select "Highest education level No schooling Primary Lower Secondary Upper Secondary Oc…" at bounding box center [327, 158] width 158 height 24
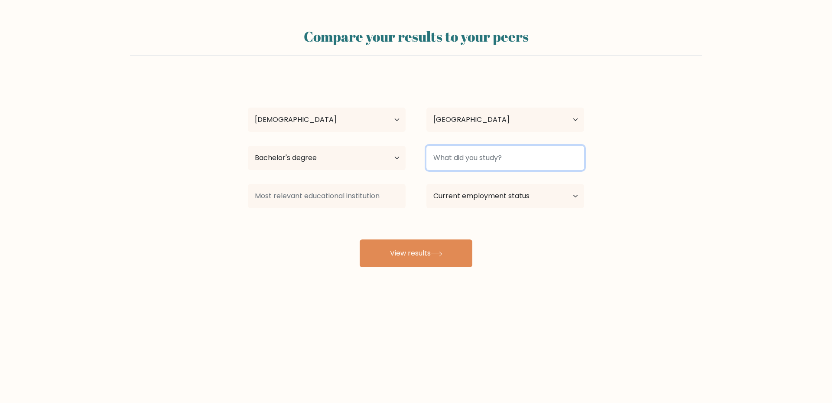
click at [511, 160] on input at bounding box center [505, 158] width 158 height 24
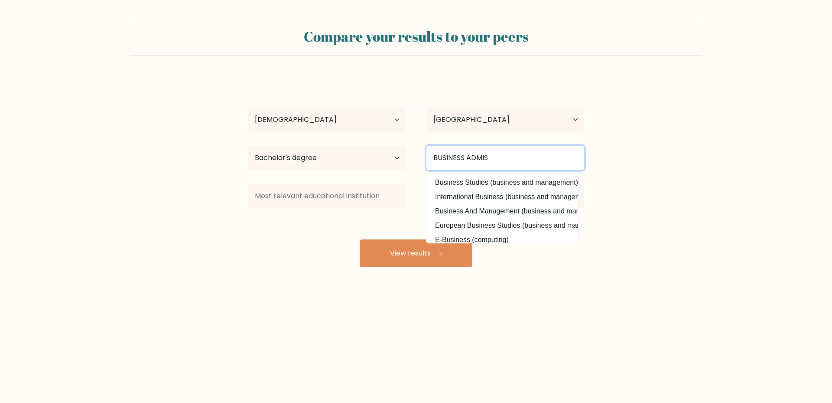
drag, startPoint x: 509, startPoint y: 162, endPoint x: 390, endPoint y: 162, distance: 119.6
click at [390, 163] on div "Highest education level No schooling Primary Lower Secondary Upper Secondary Oc…" at bounding box center [415, 157] width 357 height 31
drag, startPoint x: 475, startPoint y: 153, endPoint x: 400, endPoint y: 153, distance: 75.0
click at [400, 153] on div "Highest education level No schooling Primary Lower Secondary Upper Secondary Oc…" at bounding box center [415, 157] width 357 height 31
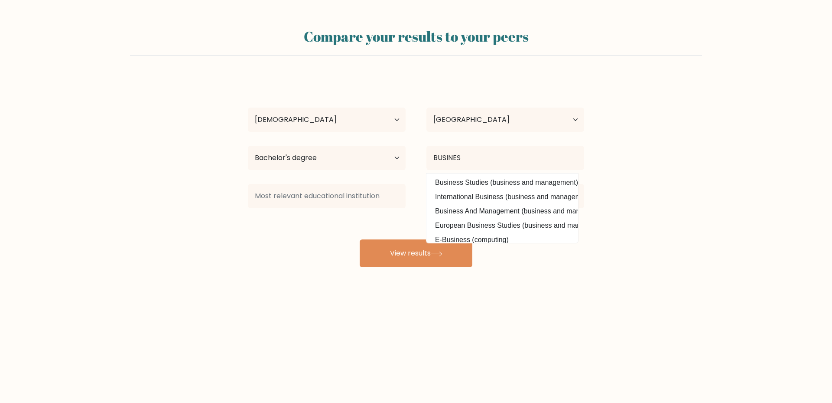
click at [487, 188] on option "Business Studies (business and management)" at bounding box center [502, 183] width 147 height 14
type input "Business Studies"
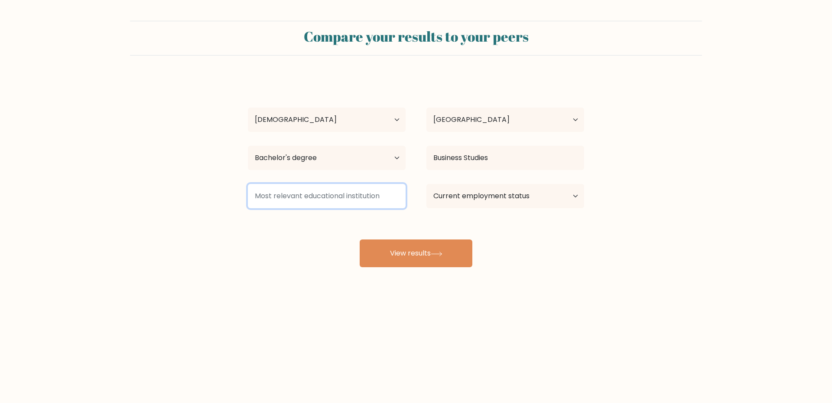
click at [354, 194] on input at bounding box center [327, 196] width 158 height 24
click at [537, 199] on select "Current employment status Employed Student Retired Other / prefer not to answer" at bounding box center [505, 196] width 158 height 24
select select "other"
click at [426, 184] on select "Current employment status Employed Student Retired Other / prefer not to answer" at bounding box center [505, 196] width 158 height 24
click at [330, 194] on input at bounding box center [327, 196] width 158 height 24
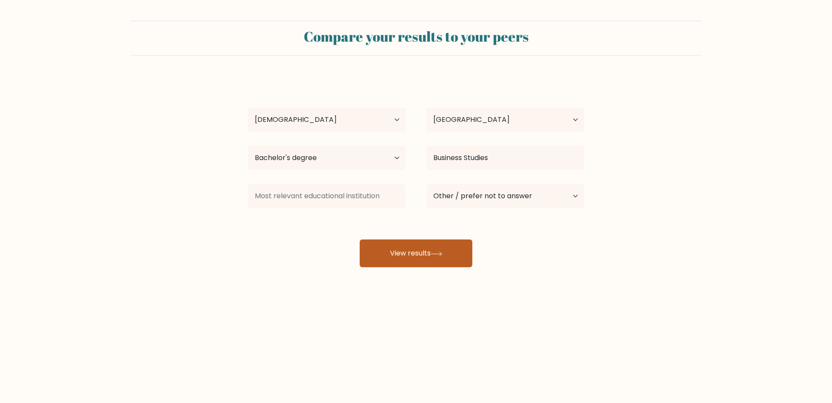
click at [434, 253] on icon at bounding box center [437, 253] width 12 height 5
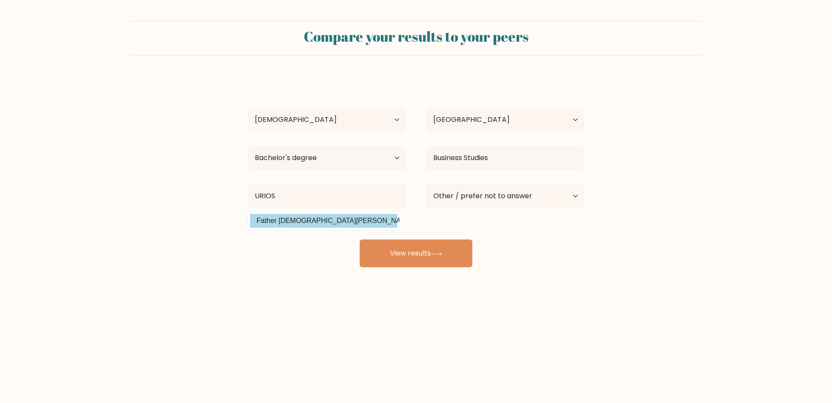
click at [337, 226] on option "Father [DEMOGRAPHIC_DATA][PERSON_NAME][GEOGRAPHIC_DATA] ([GEOGRAPHIC_DATA])" at bounding box center [323, 221] width 147 height 14
type input "Father [DEMOGRAPHIC_DATA][PERSON_NAME][GEOGRAPHIC_DATA]"
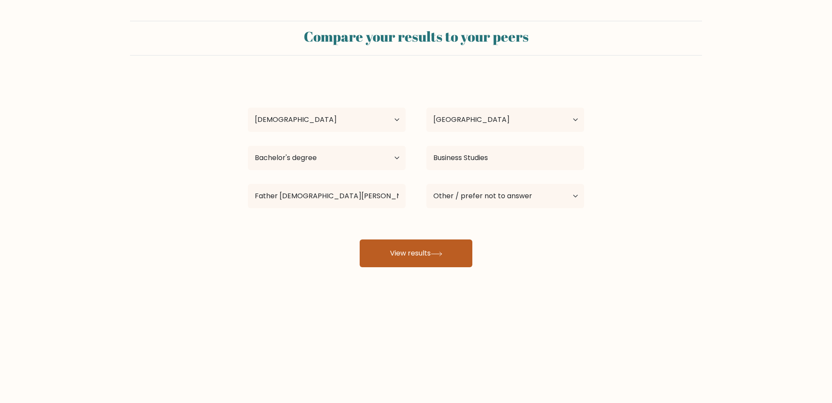
click at [431, 252] on button "View results" at bounding box center [416, 253] width 113 height 28
